Goal: Transaction & Acquisition: Obtain resource

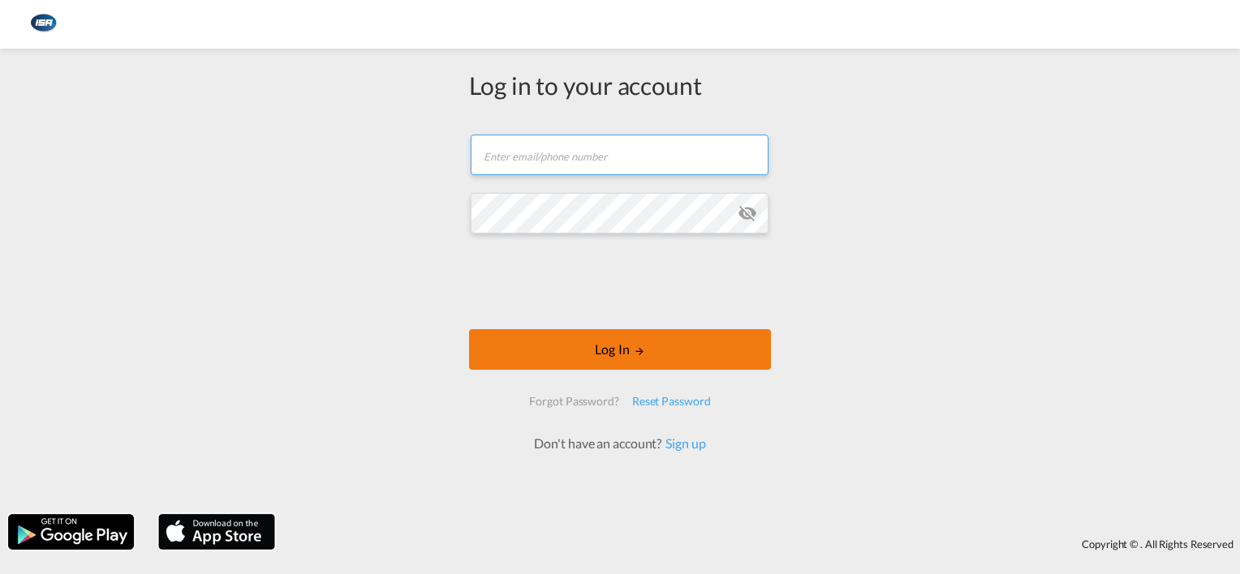
type input "[EMAIL_ADDRESS][DOMAIN_NAME]"
click at [617, 348] on button "Log In" at bounding box center [620, 349] width 302 height 41
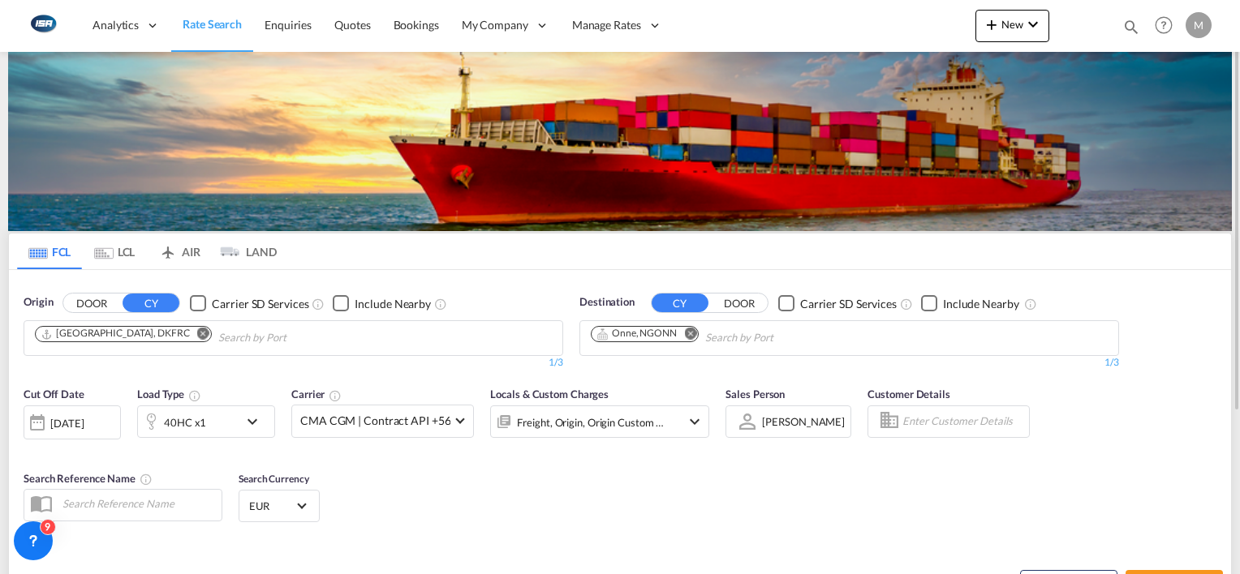
click at [197, 337] on md-icon "Remove" at bounding box center [203, 334] width 12 height 12
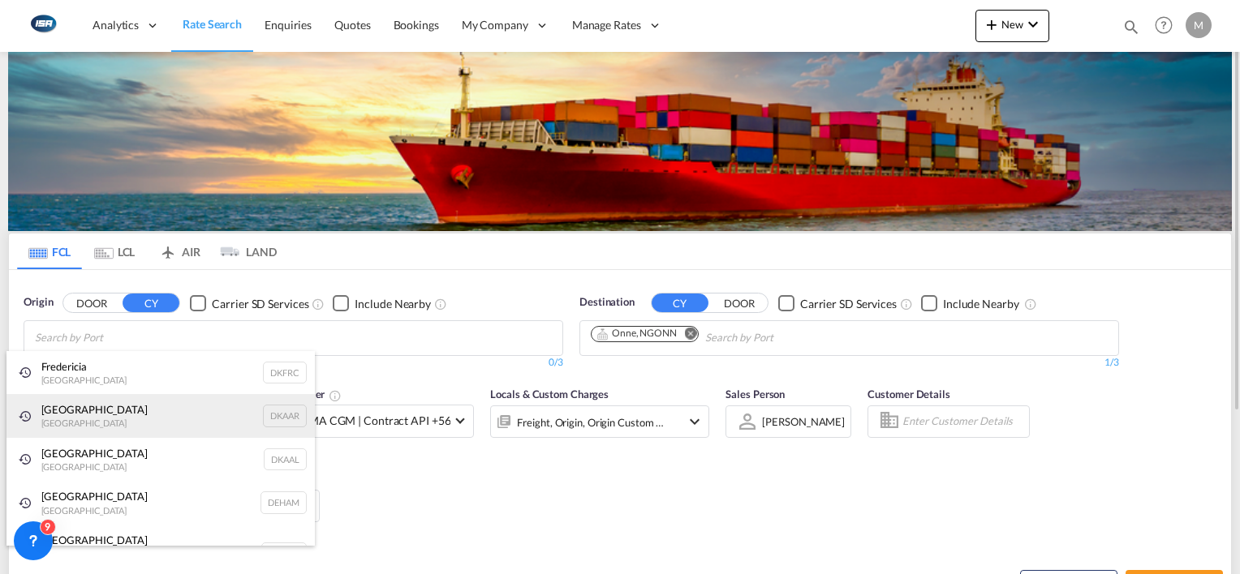
click at [83, 409] on div "Aarhus [GEOGRAPHIC_DATA] DKAAR" at bounding box center [160, 416] width 308 height 44
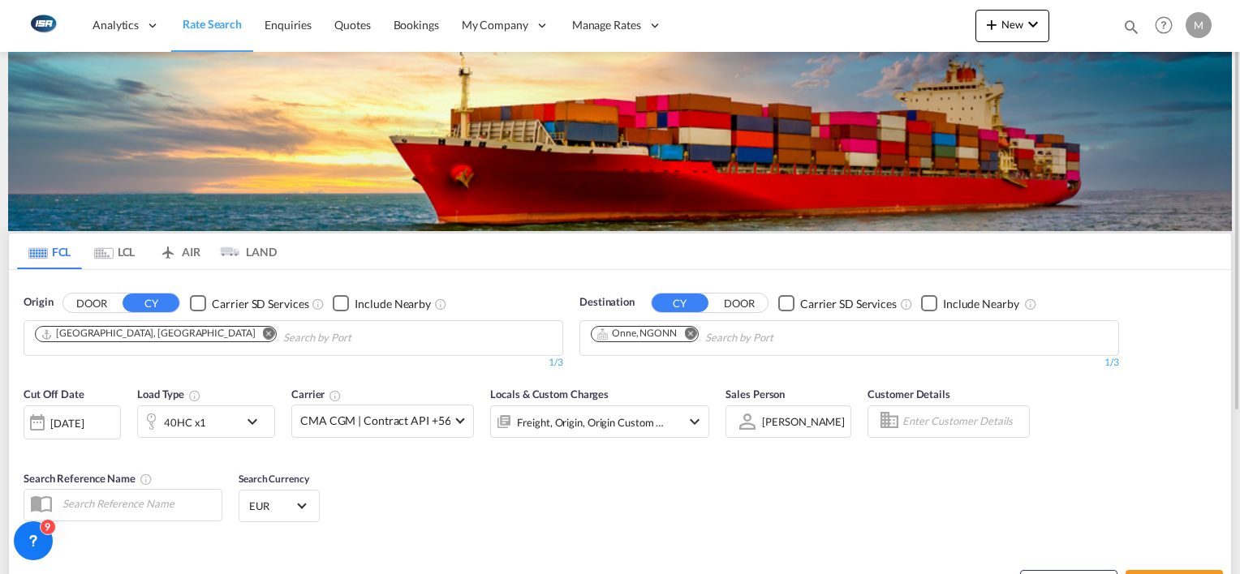
click at [690, 333] on md-icon "Remove" at bounding box center [690, 334] width 12 height 12
type input "matara"
click at [677, 373] on div "Matara ni [GEOGRAPHIC_DATA] PEMRI" at bounding box center [716, 375] width 308 height 49
click at [221, 412] on div "40HC x1" at bounding box center [188, 422] width 101 height 32
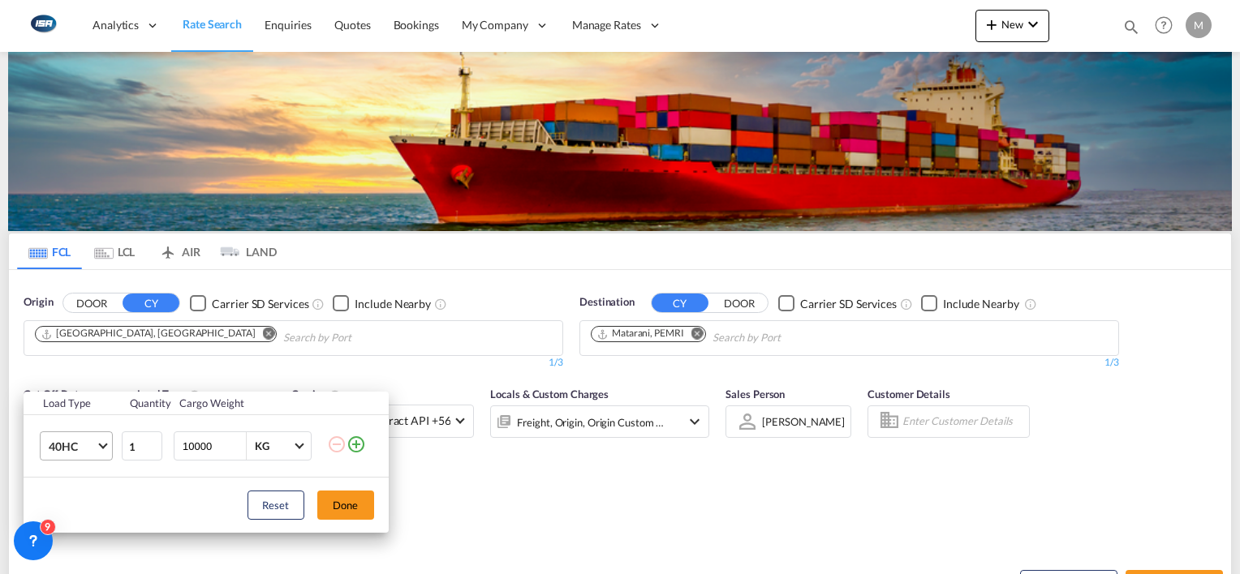
click at [54, 444] on span "40HC" at bounding box center [72, 447] width 47 height 16
click at [56, 371] on div "20GP" at bounding box center [62, 368] width 28 height 16
drag, startPoint x: 221, startPoint y: 447, endPoint x: 0, endPoint y: 436, distance: 220.9
click at [0, 428] on html "Analytics Reports Dashboard Rate Search Enquiries Quotes" at bounding box center [620, 287] width 1240 height 574
type input "23000"
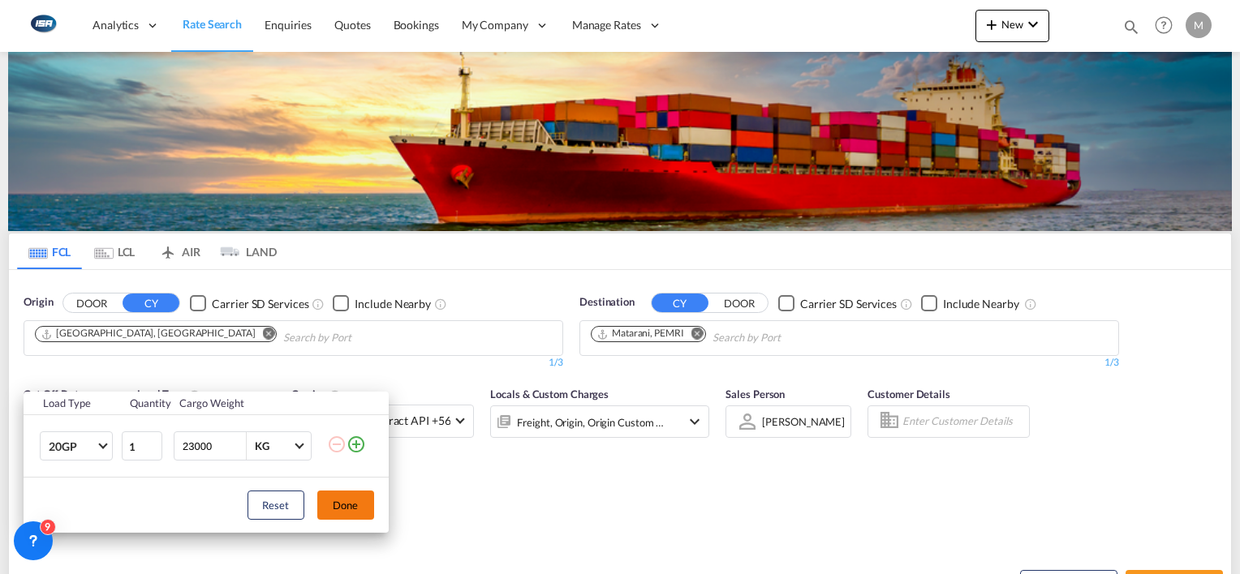
click at [346, 505] on button "Done" at bounding box center [345, 505] width 57 height 29
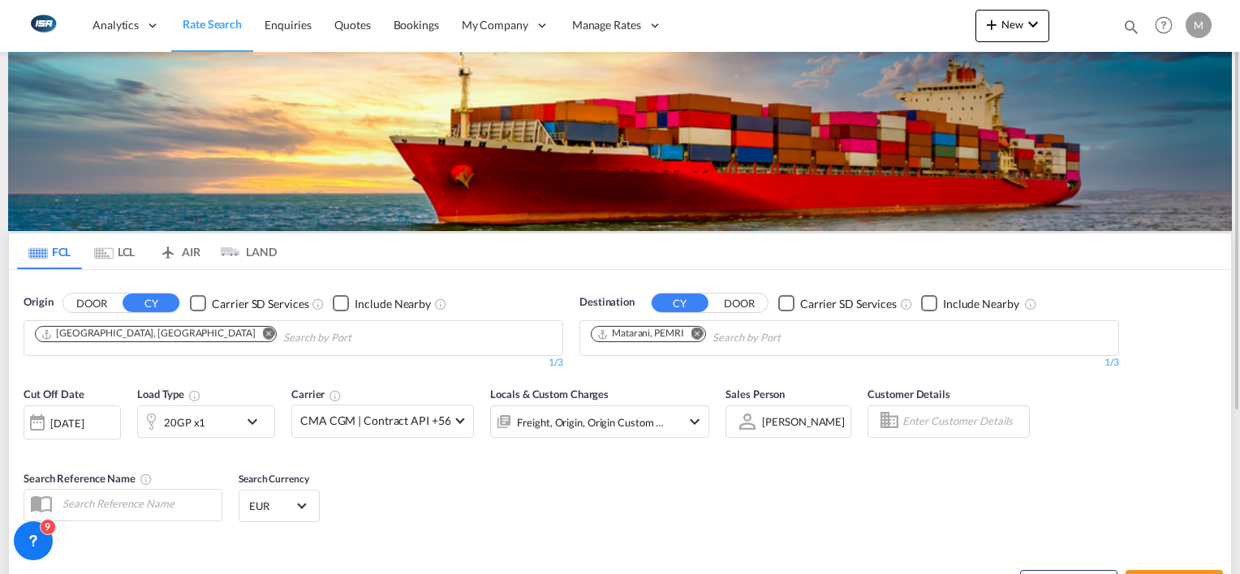
scroll to position [81, 0]
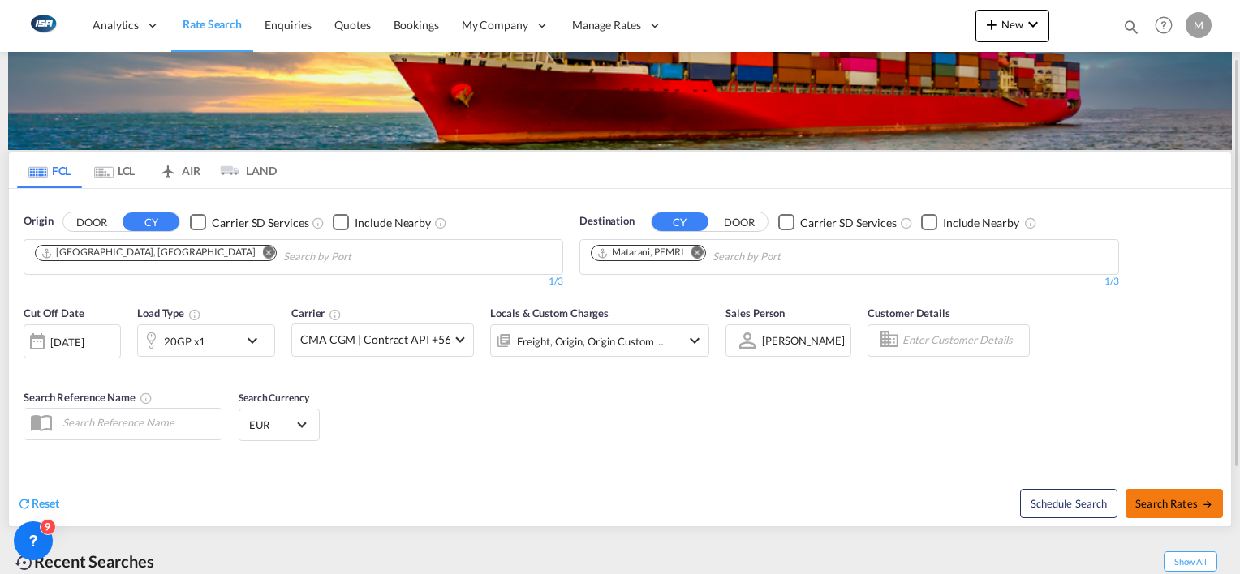
click at [1184, 494] on button "Search Rates" at bounding box center [1173, 503] width 97 height 29
type input "DKAAR to PEMRI / [DATE]"
